Goal: Task Accomplishment & Management: Use online tool/utility

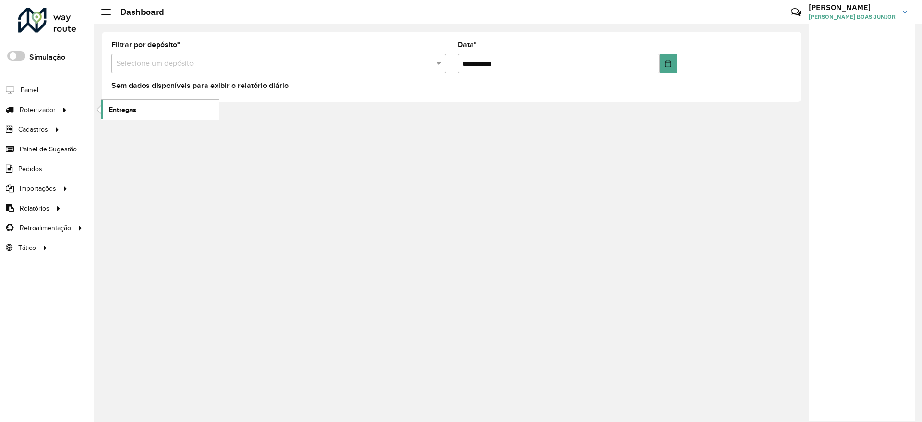
click at [113, 112] on span "Entregas" at bounding box center [122, 110] width 27 height 10
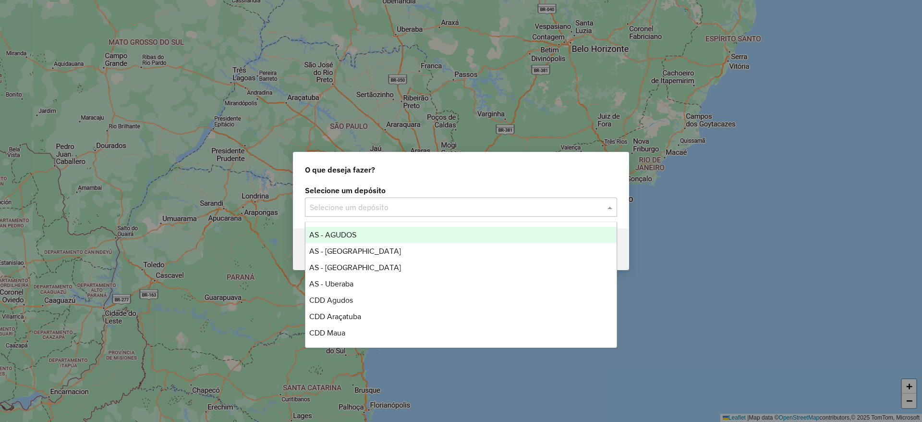
click at [367, 211] on input "text" at bounding box center [451, 208] width 283 height 12
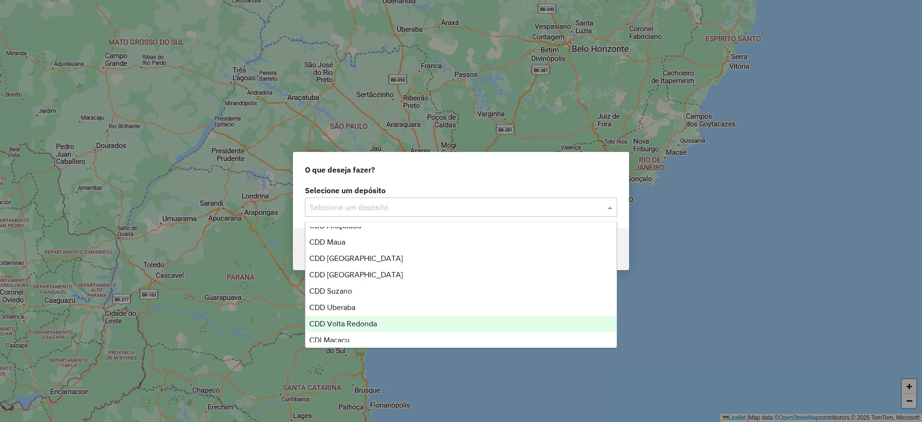
scroll to position [97, 0]
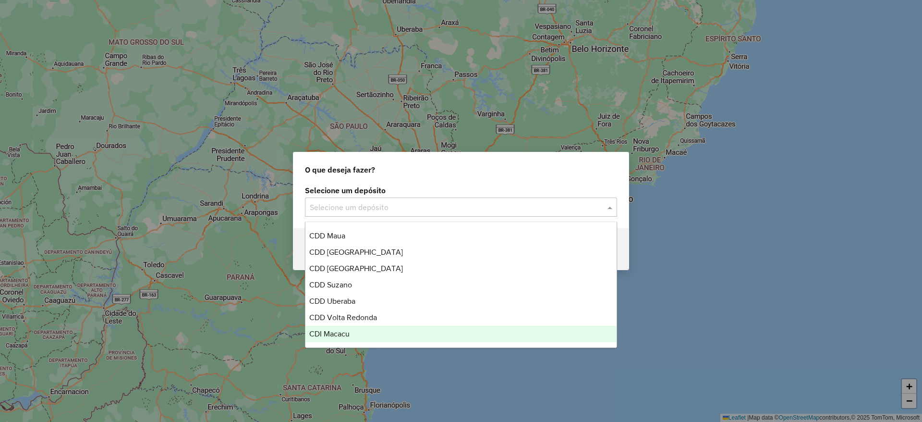
click at [352, 329] on div "CDI Macacu" at bounding box center [460, 334] width 311 height 16
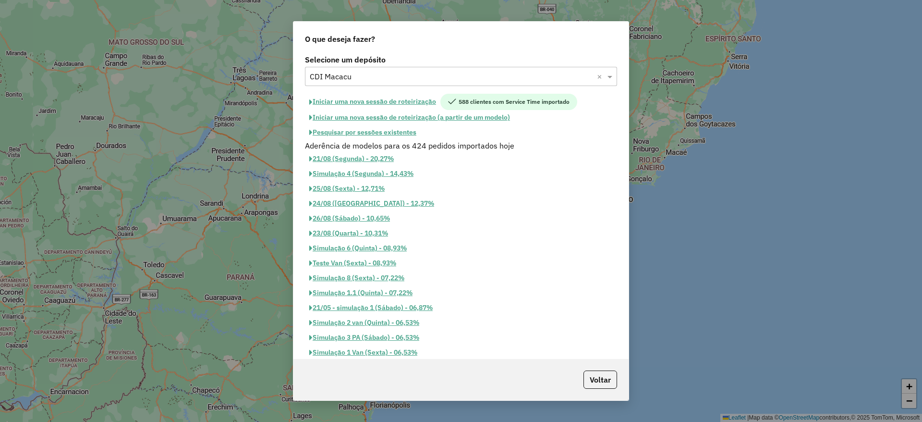
click at [415, 105] on button "Iniciar uma nova sessão de roteirização" at bounding box center [372, 102] width 135 height 16
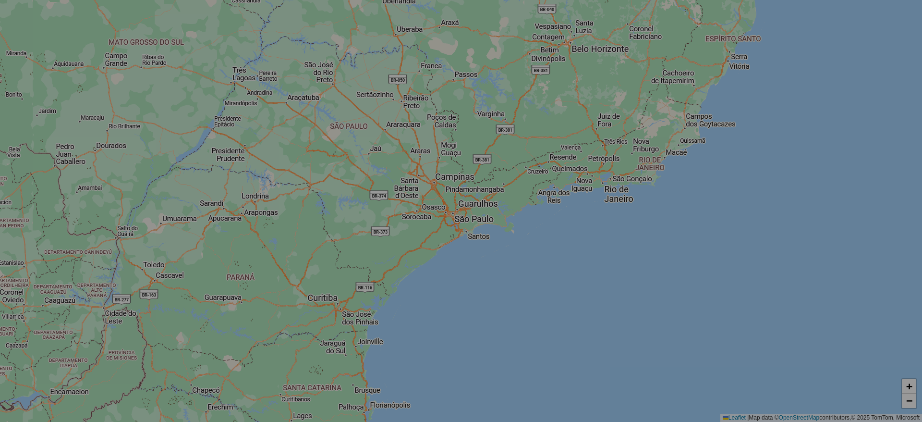
select select "*"
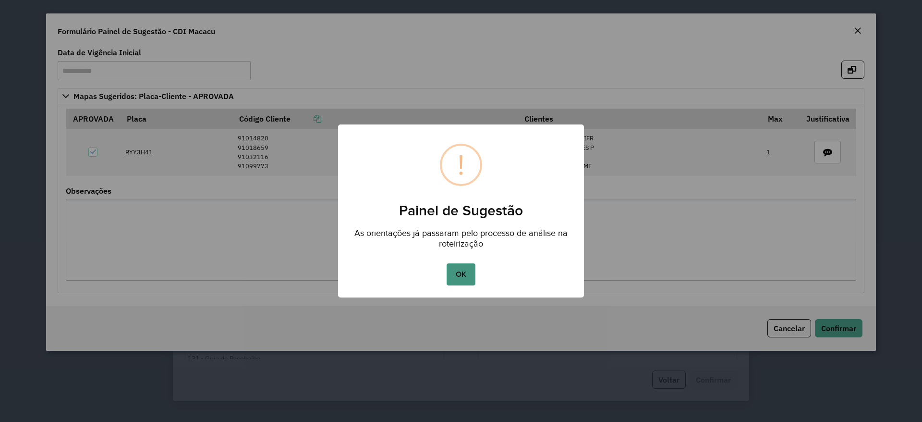
click at [470, 269] on button "OK" at bounding box center [461, 274] width 28 height 22
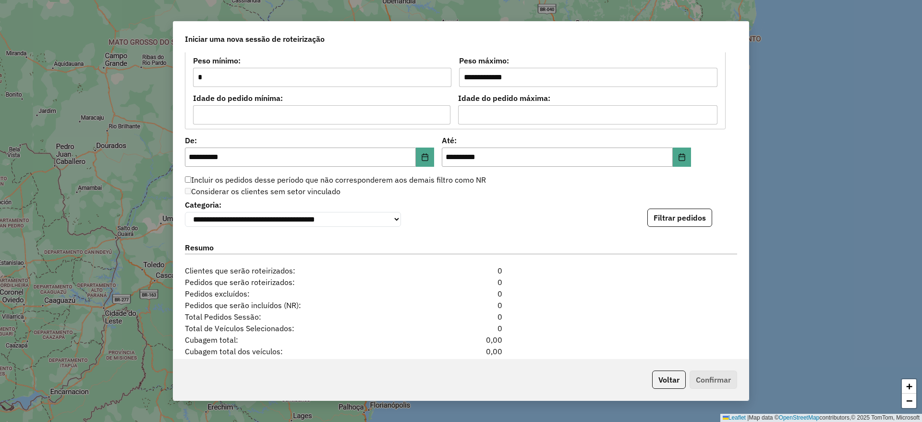
scroll to position [1012, 0]
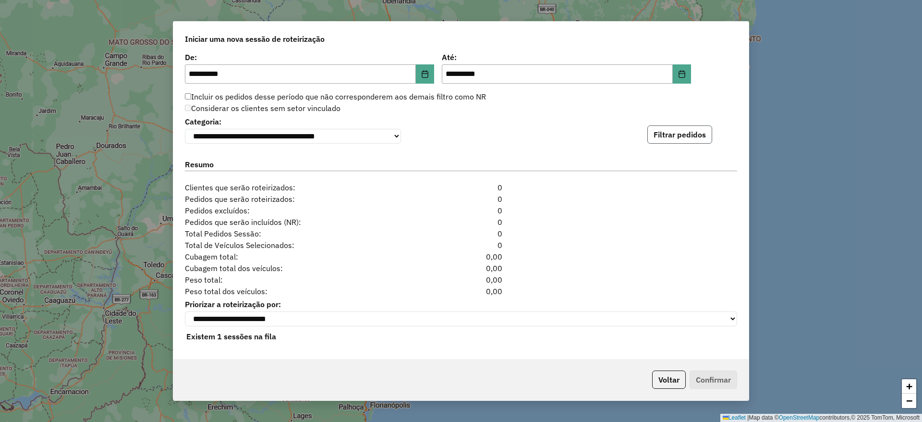
click at [696, 131] on button "Filtrar pedidos" at bounding box center [679, 134] width 65 height 18
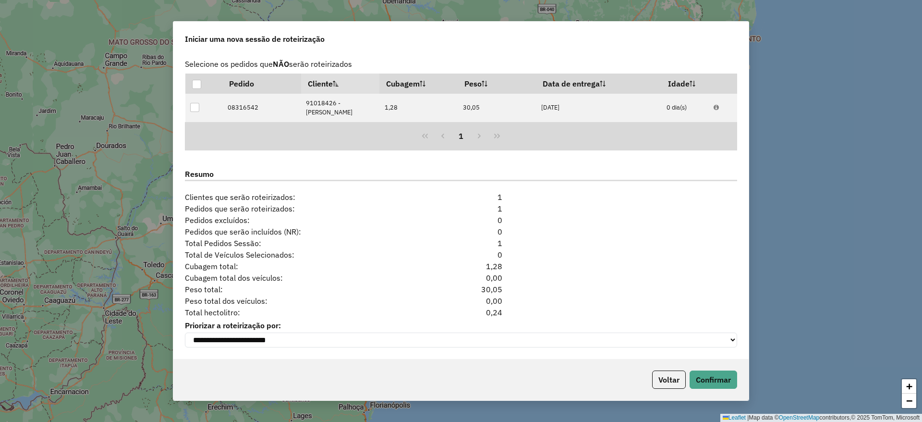
scroll to position [1106, 0]
